Goal: Information Seeking & Learning: Check status

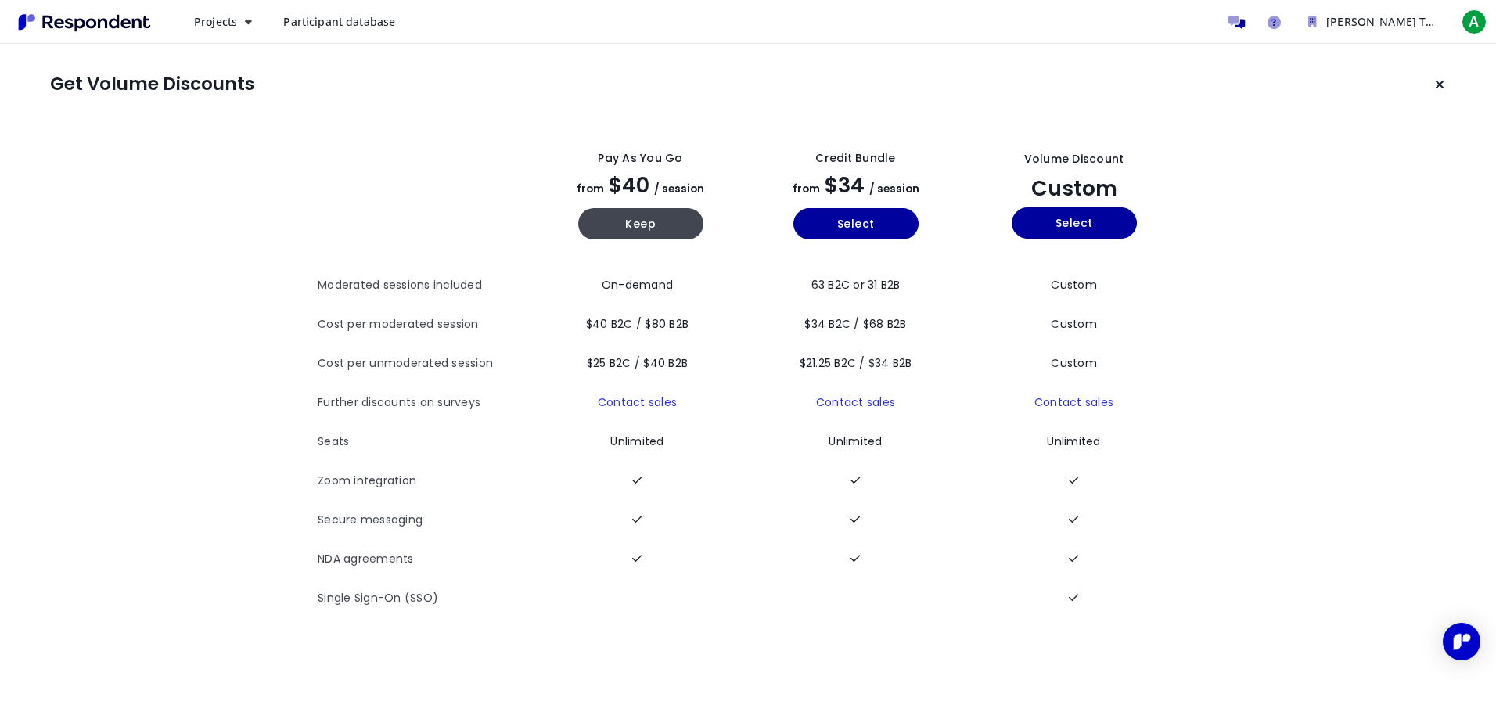
click at [321, 21] on span "Participant database" at bounding box center [339, 21] width 112 height 15
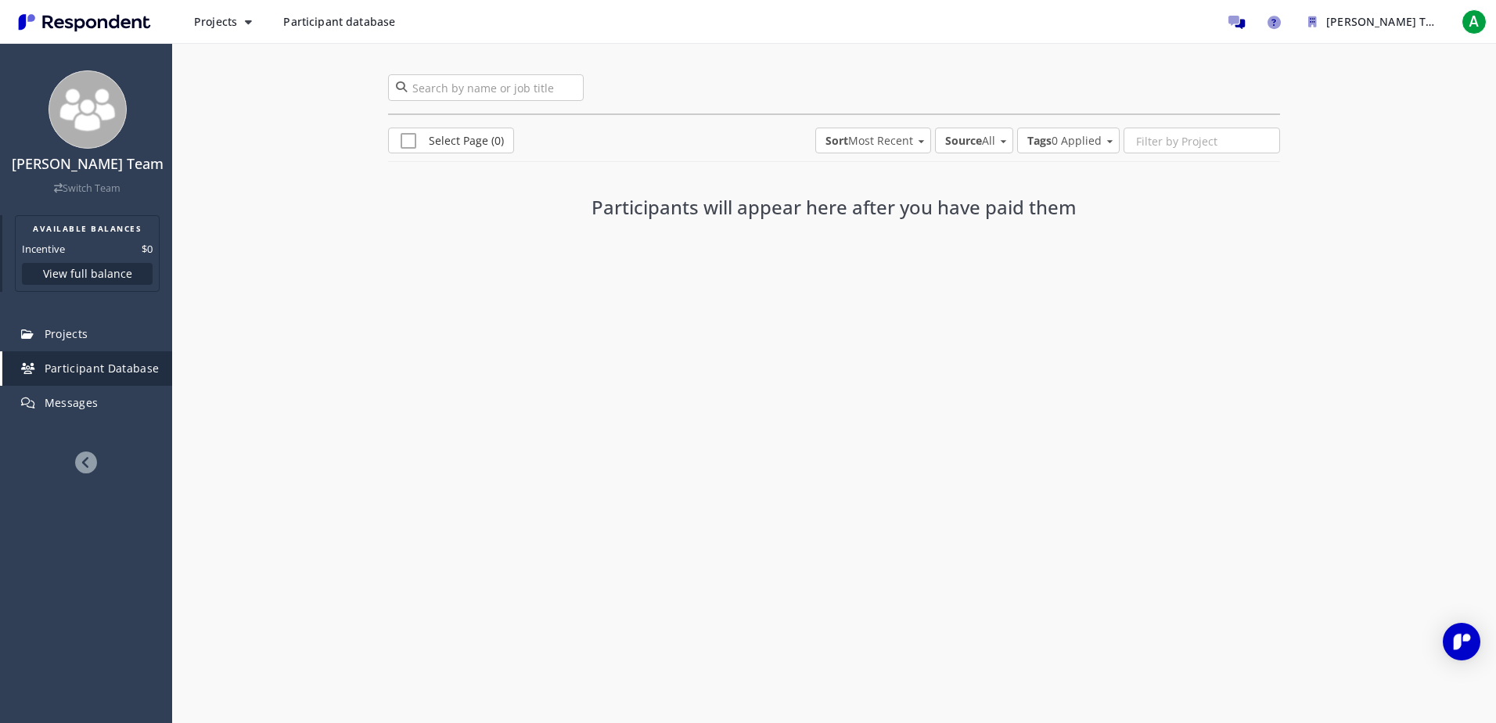
click at [85, 273] on button "View full balance" at bounding box center [87, 274] width 131 height 22
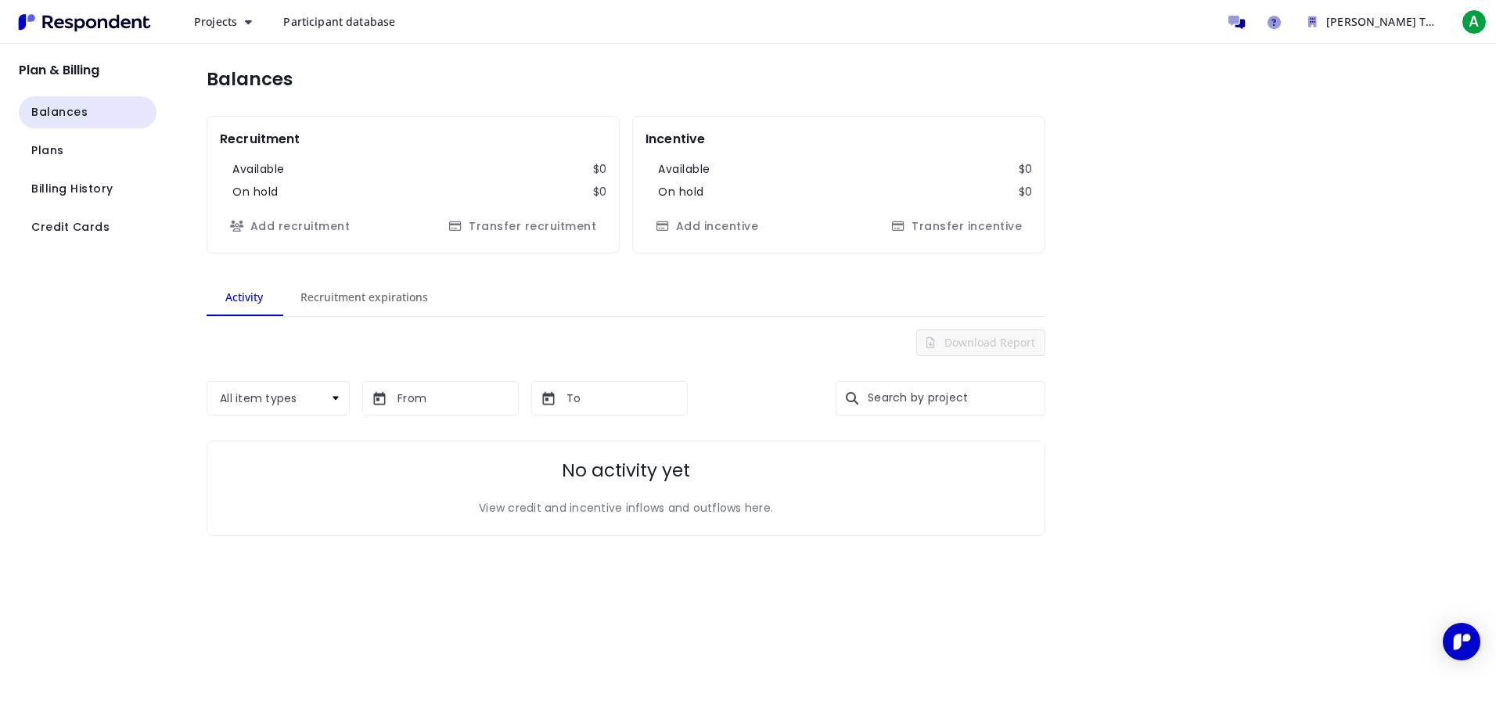
click at [349, 22] on span "Participant database" at bounding box center [339, 21] width 112 height 15
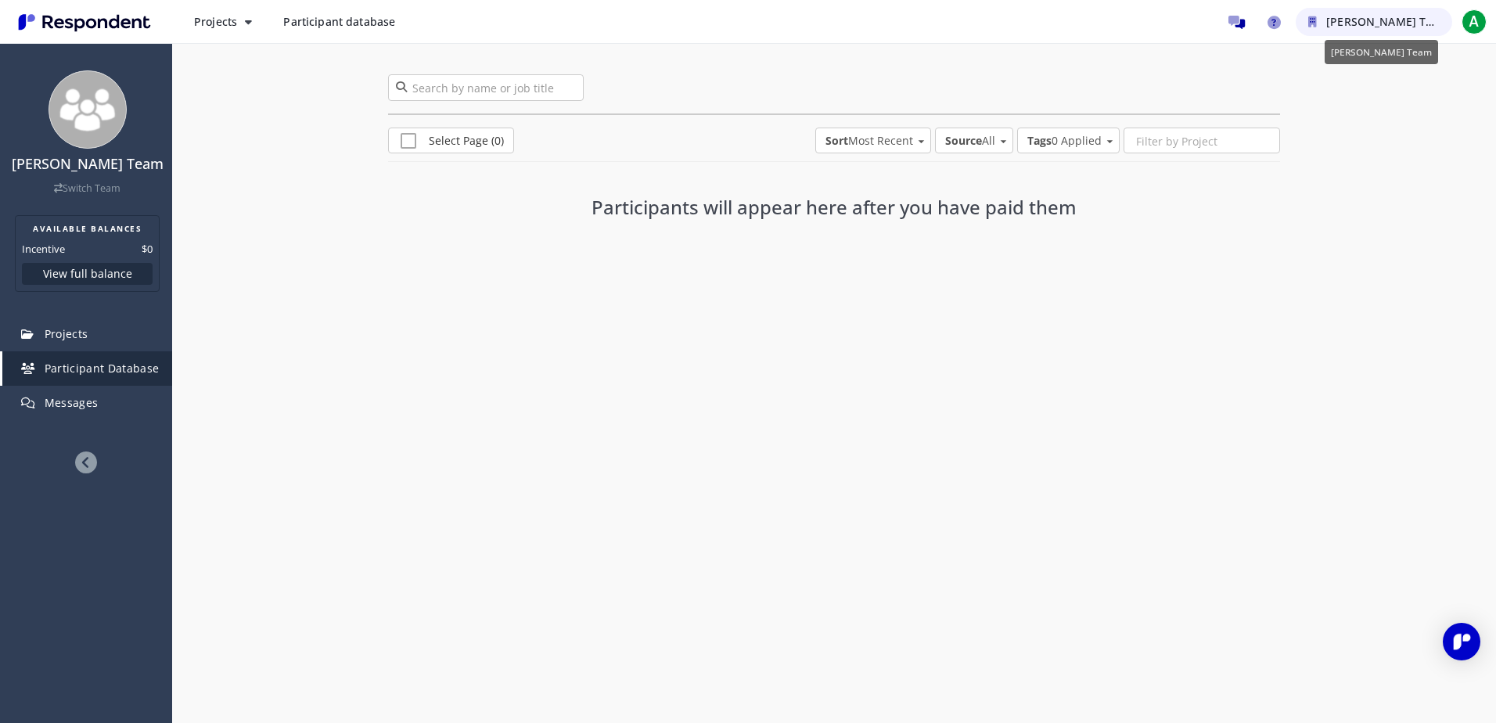
click at [1322, 19] on button "[PERSON_NAME] Team" at bounding box center [1374, 22] width 157 height 28
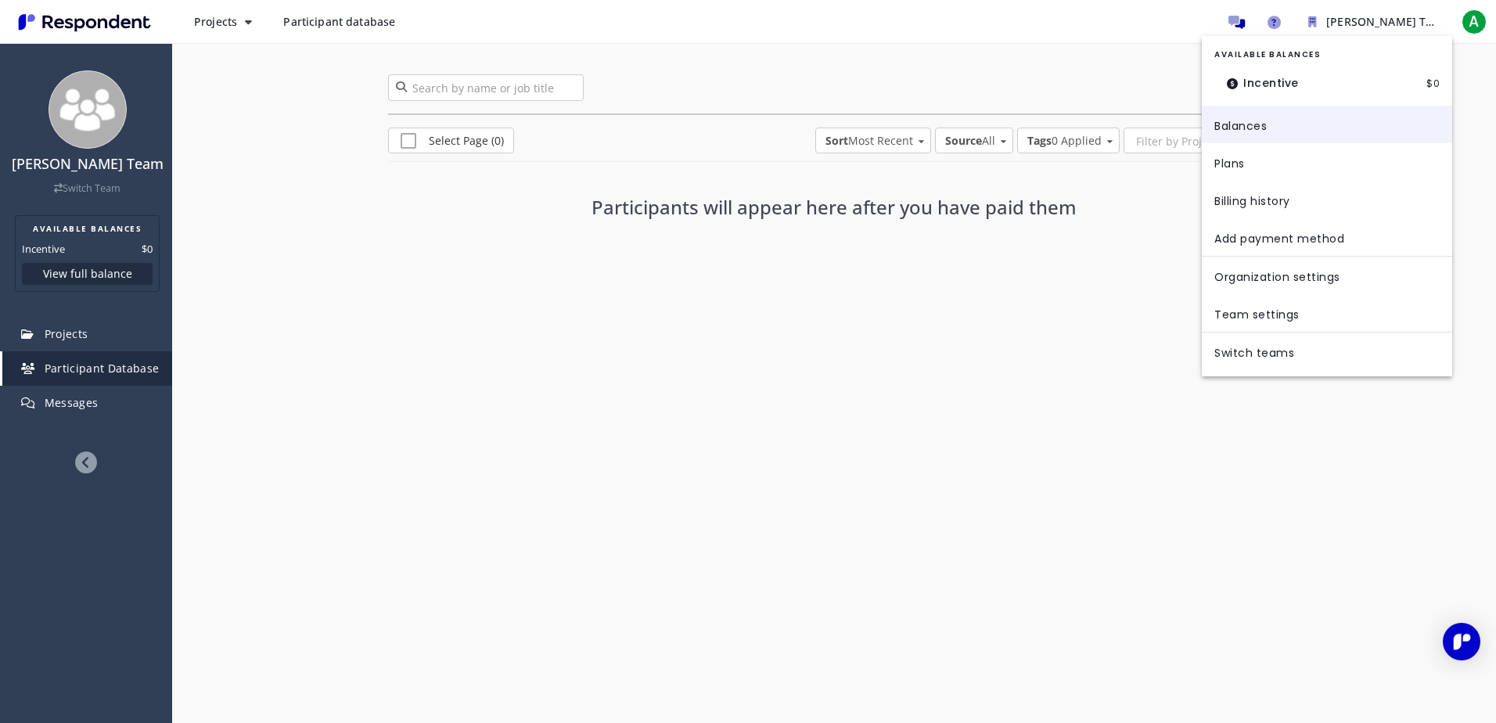
click at [1222, 123] on link "Balances" at bounding box center [1327, 125] width 250 height 38
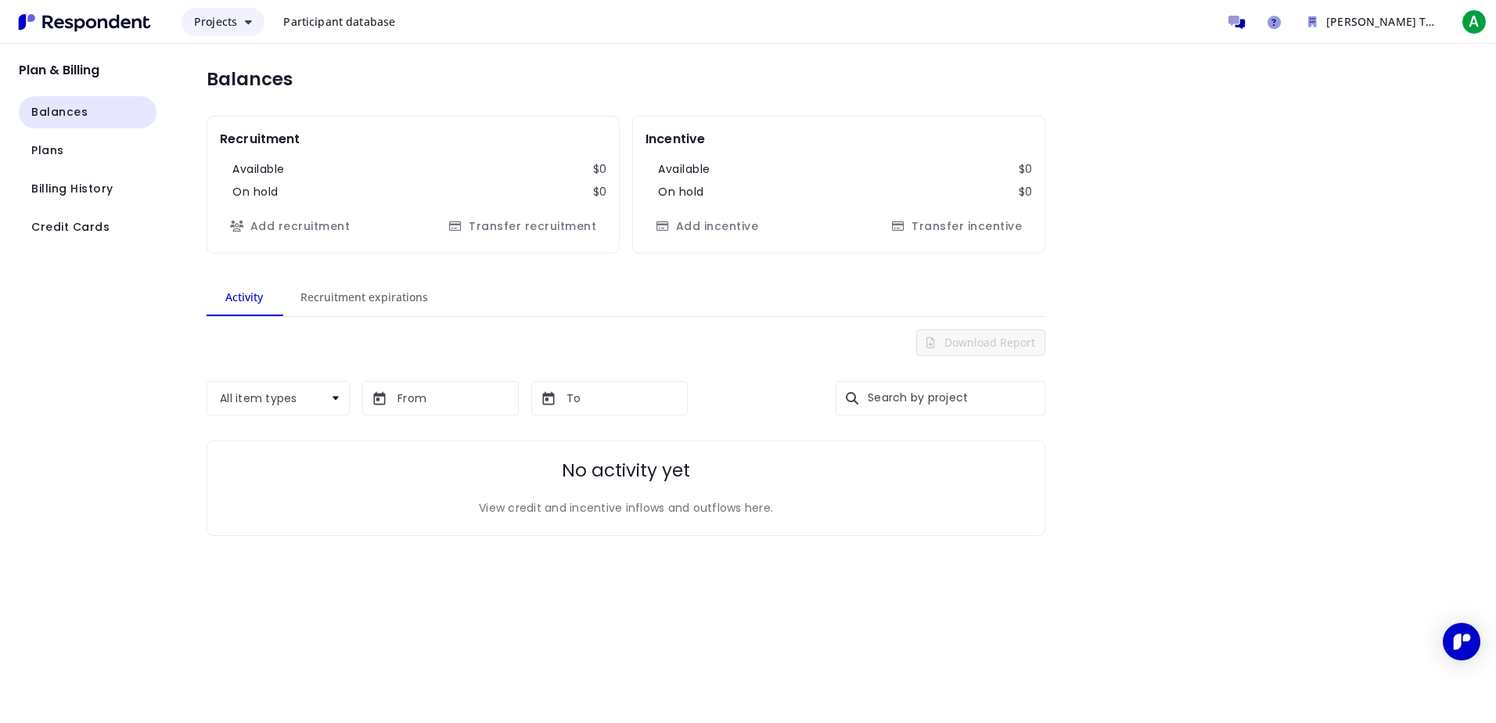
click at [211, 23] on span "Projects" at bounding box center [215, 21] width 43 height 15
click at [326, 20] on md-backdrop at bounding box center [748, 361] width 1496 height 723
click at [326, 20] on span "Participant database" at bounding box center [339, 21] width 112 height 15
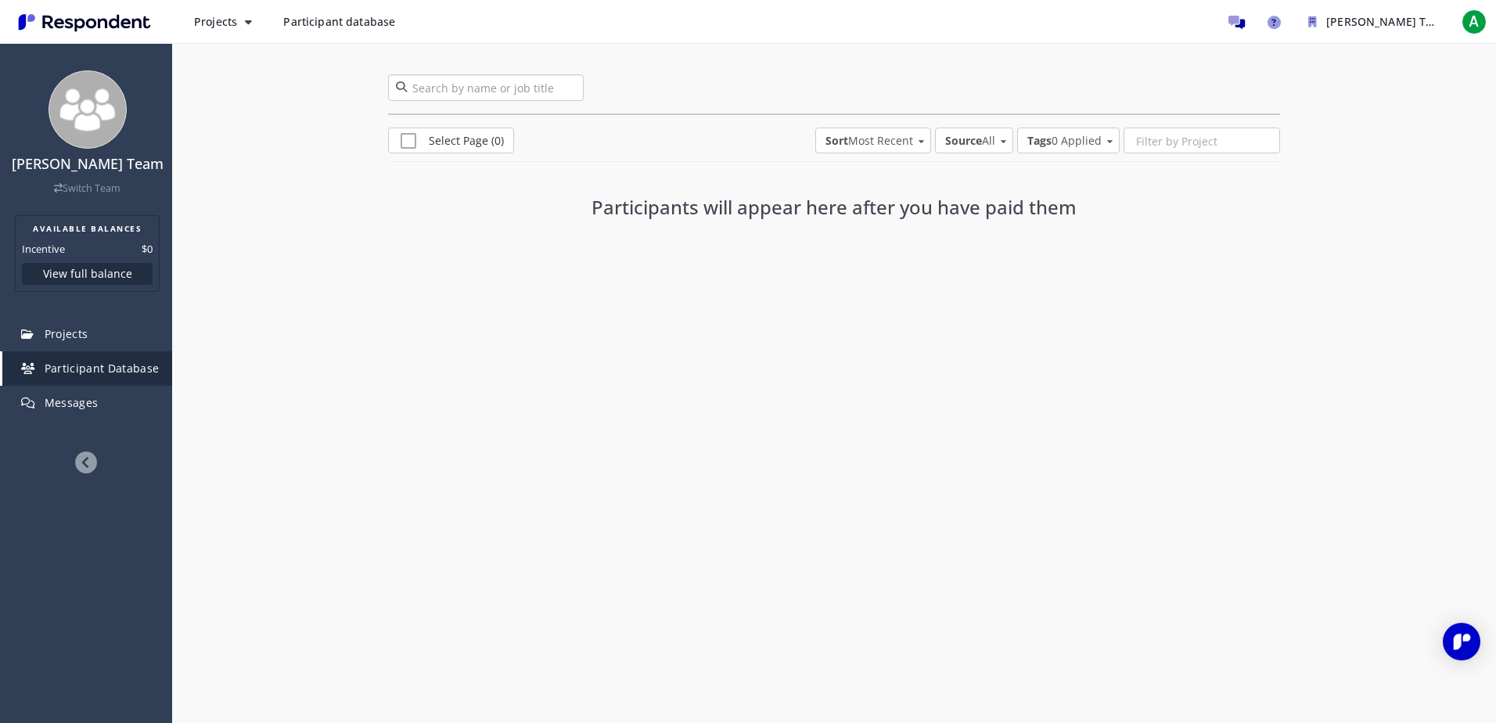
click at [436, 92] on input "search" at bounding box center [486, 87] width 196 height 27
type input "accessibility"
click at [398, 76] on div "accessibility 0 participants" at bounding box center [834, 85] width 916 height 85
click at [399, 86] on div "accessibility" at bounding box center [486, 87] width 196 height 27
click at [85, 182] on link "Switch Team" at bounding box center [87, 188] width 67 height 13
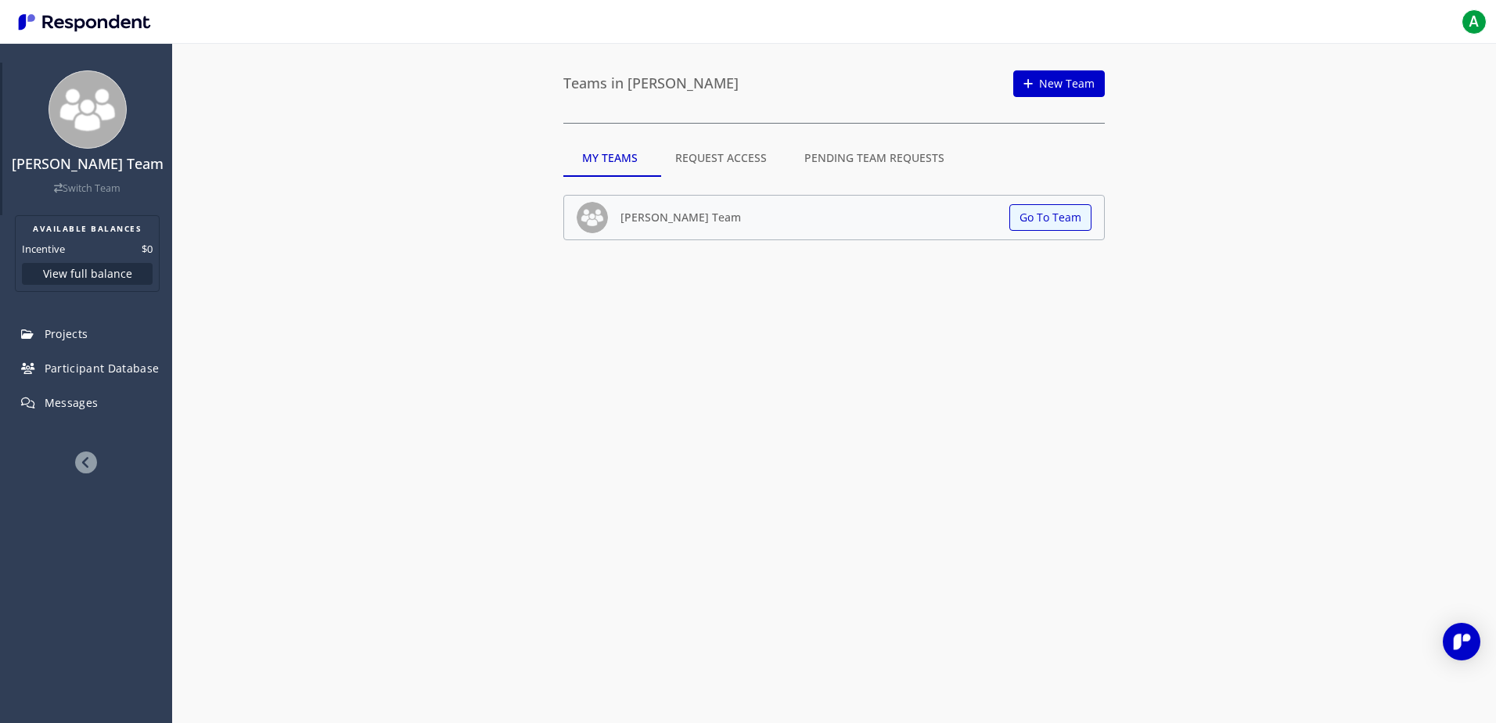
click at [93, 113] on img at bounding box center [88, 109] width 78 height 78
click at [71, 334] on span "Projects" at bounding box center [67, 333] width 44 height 15
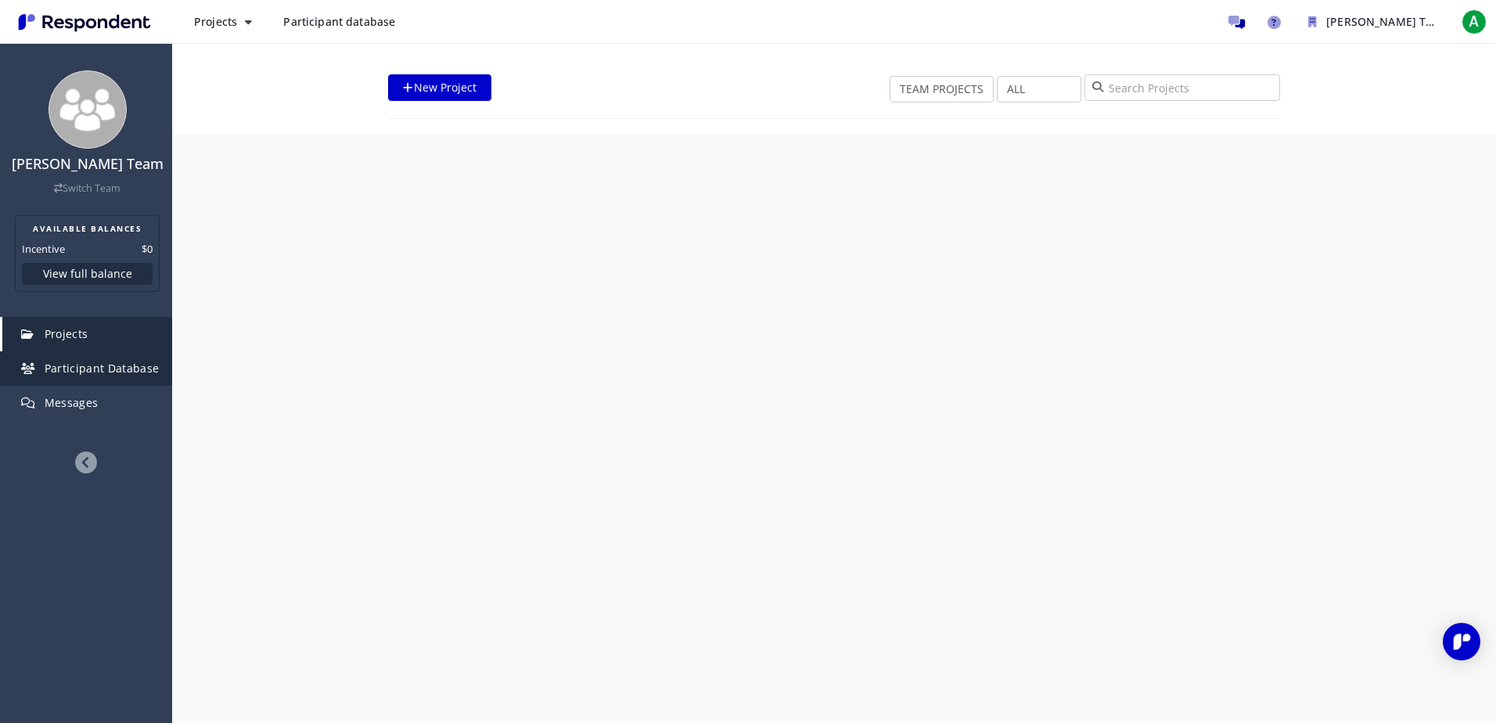
click at [68, 364] on span "Participant Database" at bounding box center [102, 368] width 115 height 15
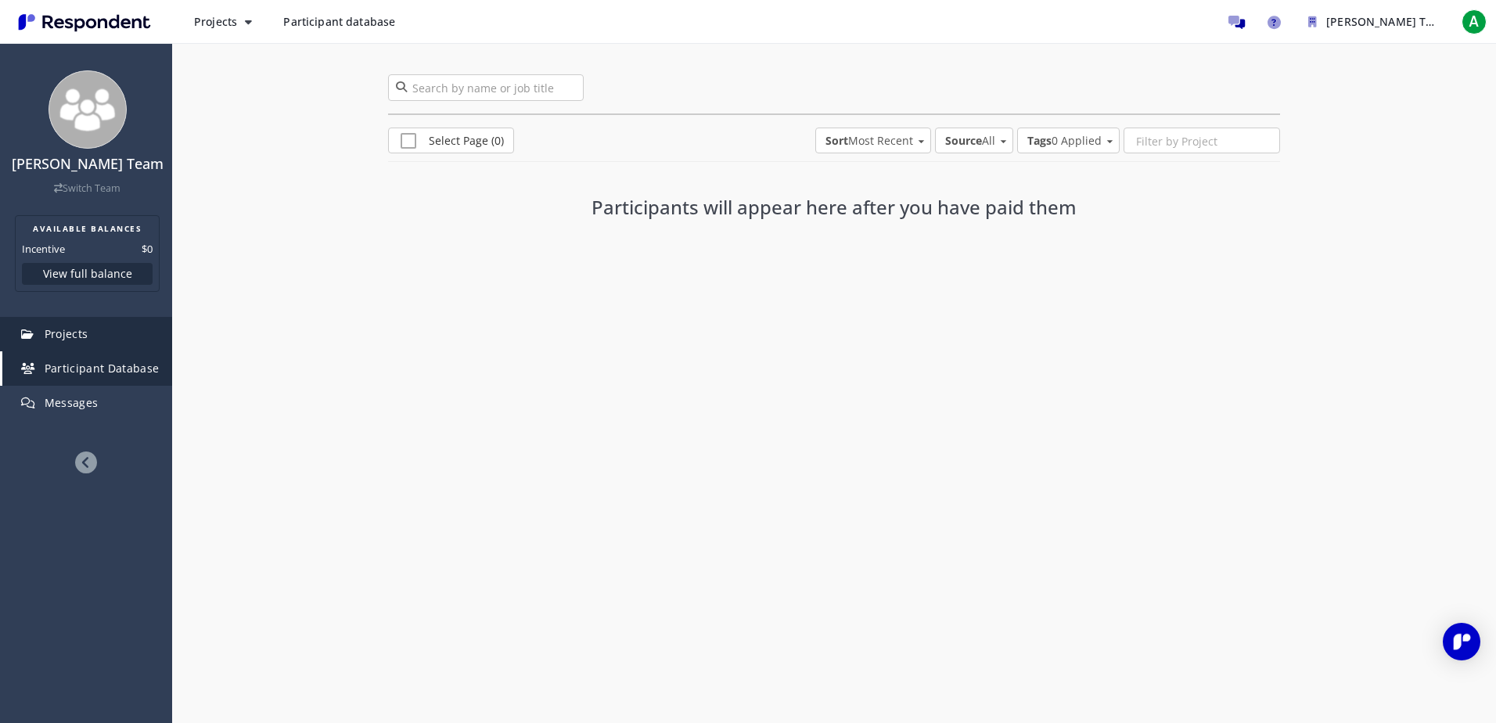
click at [68, 335] on span "Projects" at bounding box center [67, 333] width 44 height 15
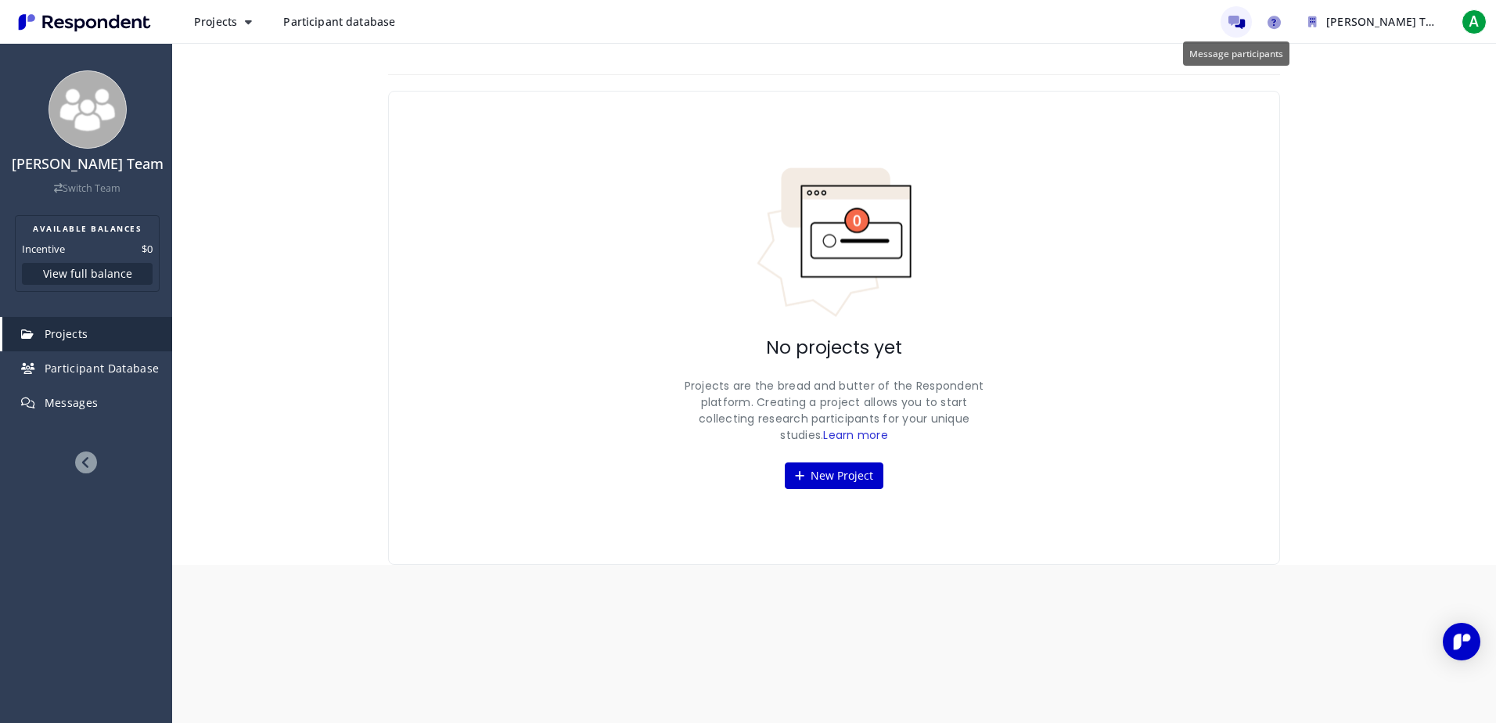
click at [1236, 27] on icon "Message participants" at bounding box center [1237, 22] width 16 height 13
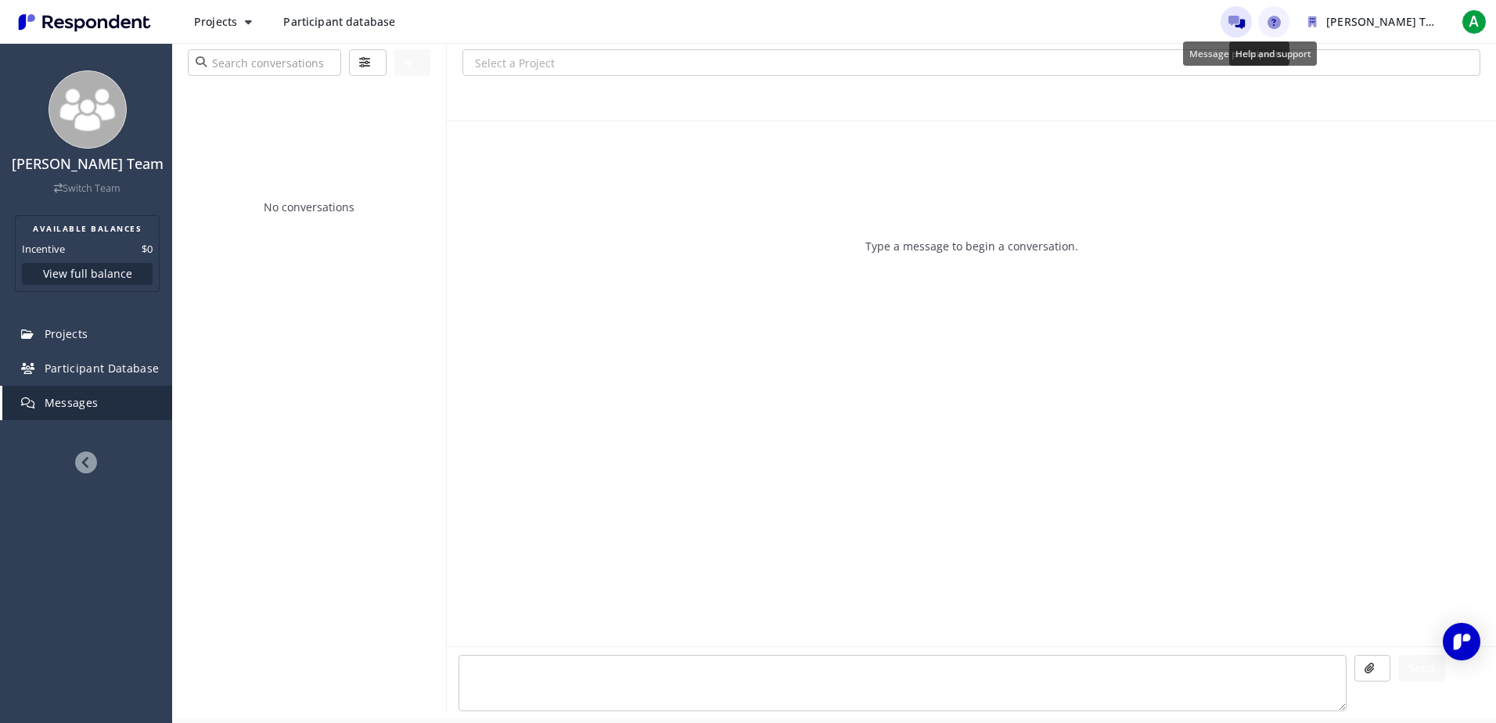
click at [1270, 23] on icon "Help and support" at bounding box center [1274, 22] width 13 height 13
